Goal: Transaction & Acquisition: Purchase product/service

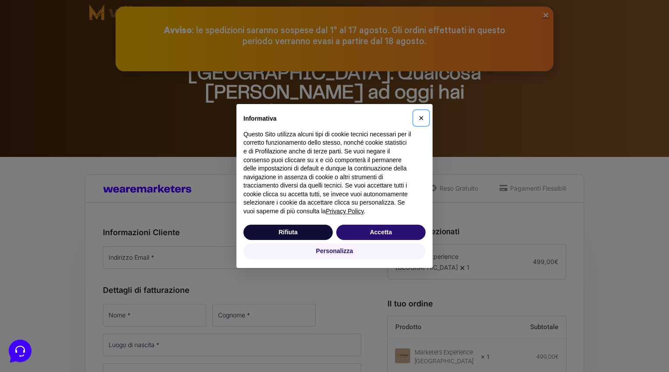
click at [419, 112] on button "×" at bounding box center [421, 118] width 14 height 14
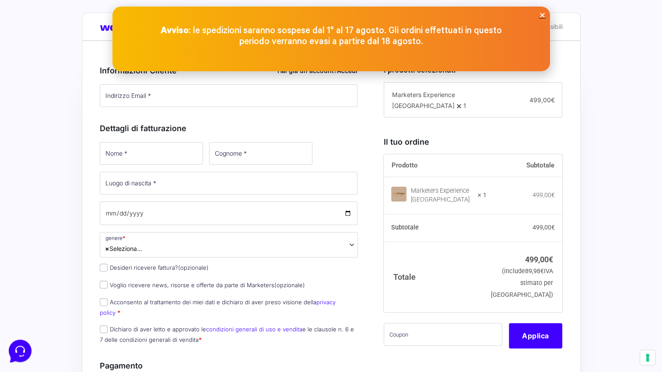
scroll to position [175, 0]
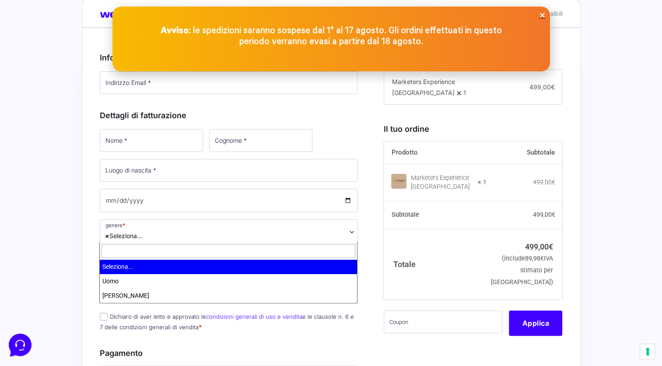
click at [318, 232] on span "× Seleziona..." at bounding box center [229, 231] width 258 height 25
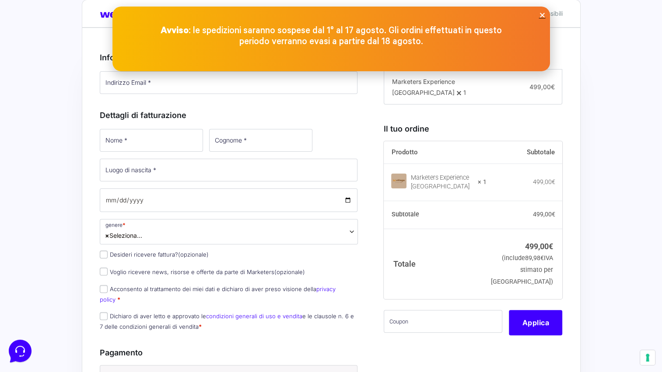
click at [642, 196] on div "Acquisti Protetti Reso Gratuito Pagamenti Flessibili Riepilogo Ordine 499,00 € …" at bounding box center [331, 264] width 662 height 564
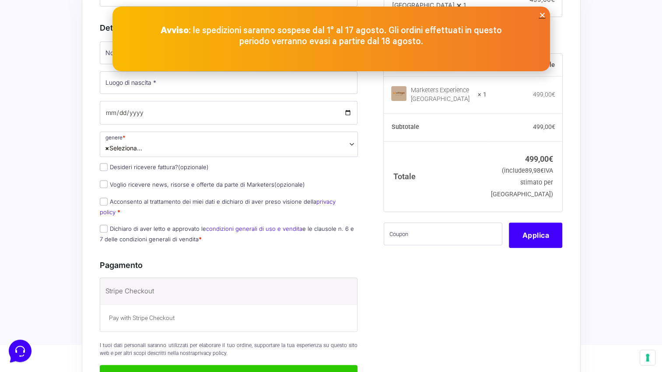
scroll to position [350, 0]
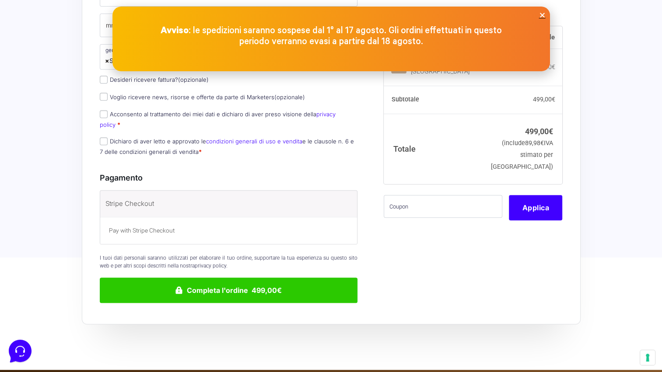
click at [296, 226] on p "Pay with Stripe Checkout" at bounding box center [229, 230] width 240 height 9
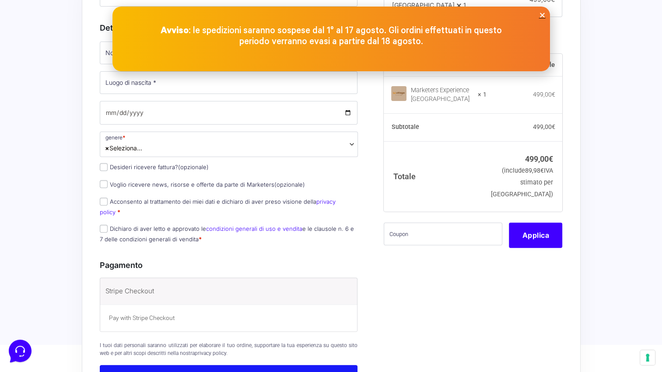
scroll to position [88, 0]
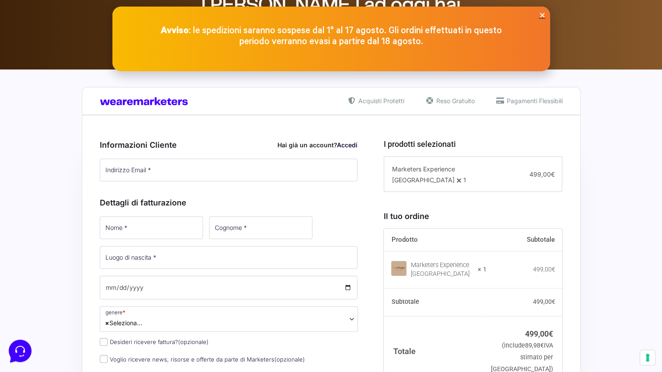
click at [541, 16] on icon "Close" at bounding box center [542, 15] width 7 height 7
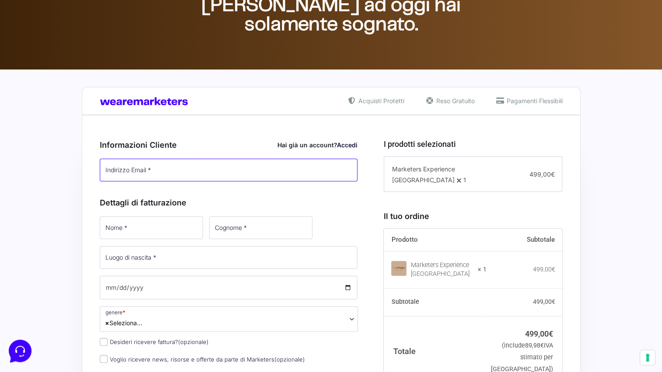
click at [250, 173] on input "Indirizzo Email *" at bounding box center [229, 170] width 258 height 23
type input "[EMAIL_ADDRESS][PERSON_NAME][DOMAIN_NAME]"
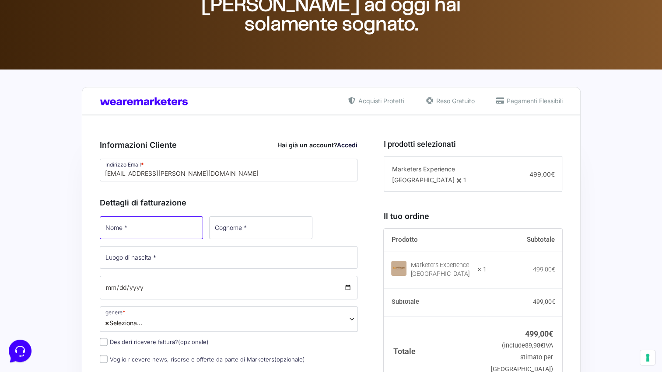
click at [165, 223] on input "Nome *" at bounding box center [151, 228] width 103 height 23
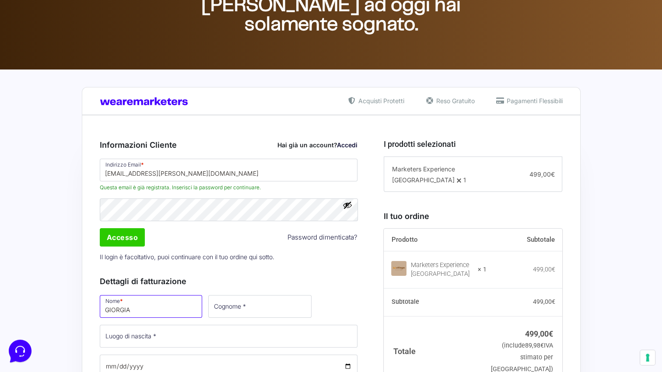
type input "GIORGIA"
click at [135, 236] on input "Accesso" at bounding box center [123, 237] width 46 height 18
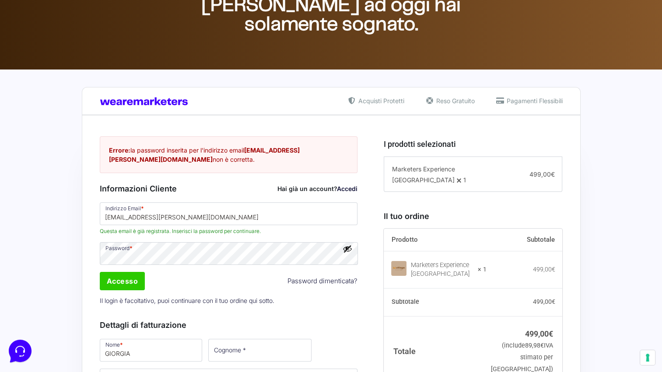
click at [351, 250] on button "Mostra password" at bounding box center [348, 249] width 10 height 10
click at [136, 287] on input "Accesso" at bounding box center [123, 281] width 46 height 18
click at [133, 277] on input "Accesso" at bounding box center [123, 281] width 46 height 18
click at [133, 284] on input "Accesso" at bounding box center [123, 281] width 46 height 18
click at [134, 275] on input "Accesso" at bounding box center [123, 281] width 46 height 18
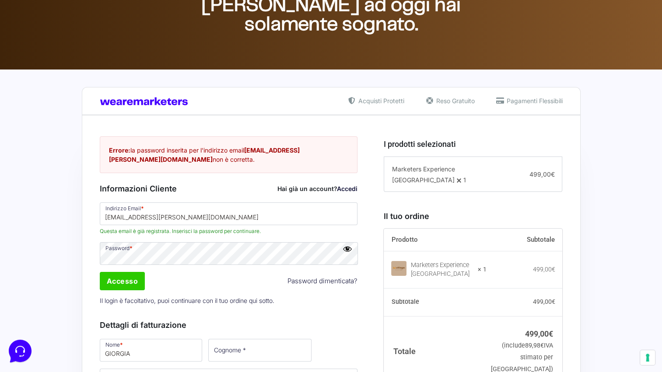
click at [326, 285] on link "Password dimenticata?" at bounding box center [322, 282] width 70 height 10
